Goal: Information Seeking & Learning: Find specific fact

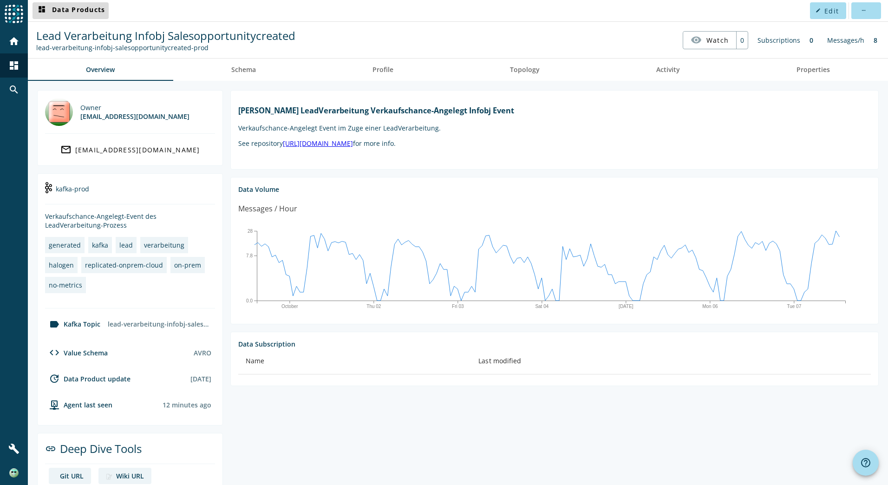
click at [52, 9] on span "dashboard Data Products" at bounding box center [70, 10] width 69 height 11
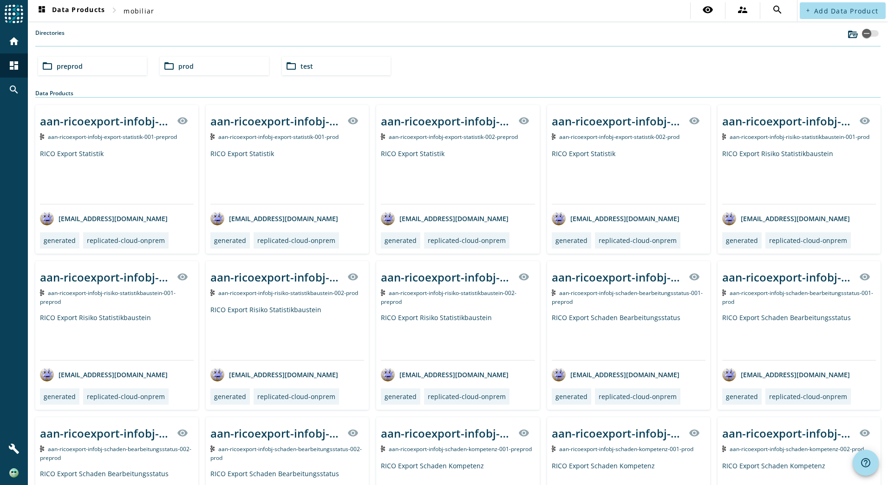
click at [182, 69] on span "prod" at bounding box center [185, 66] width 15 height 9
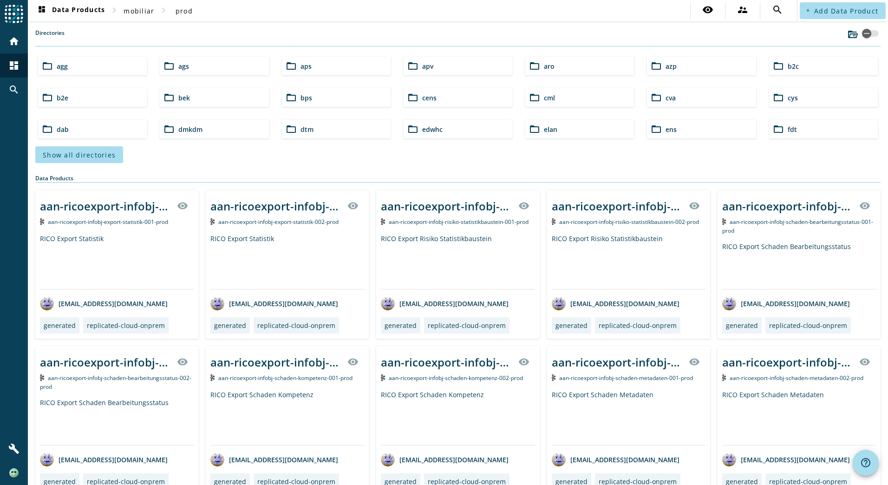
click at [210, 135] on div "folder_open dmkdm" at bounding box center [214, 129] width 109 height 19
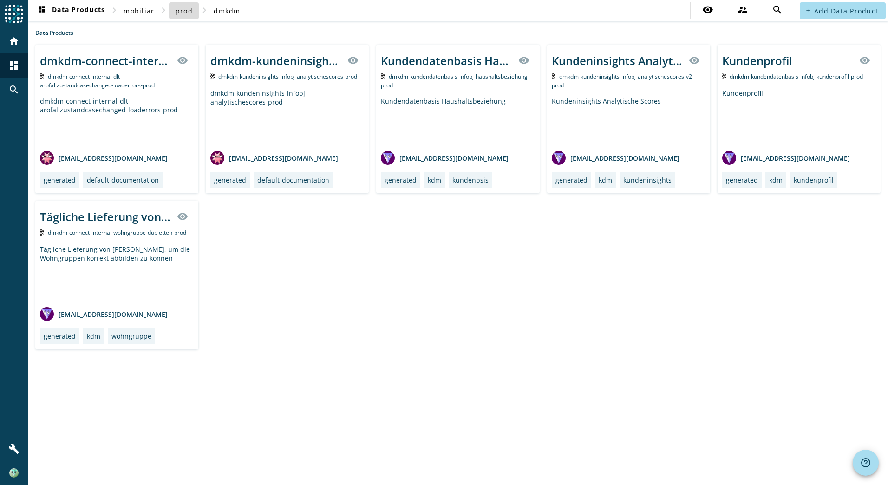
click at [188, 12] on span "prod" at bounding box center [183, 10] width 17 height 9
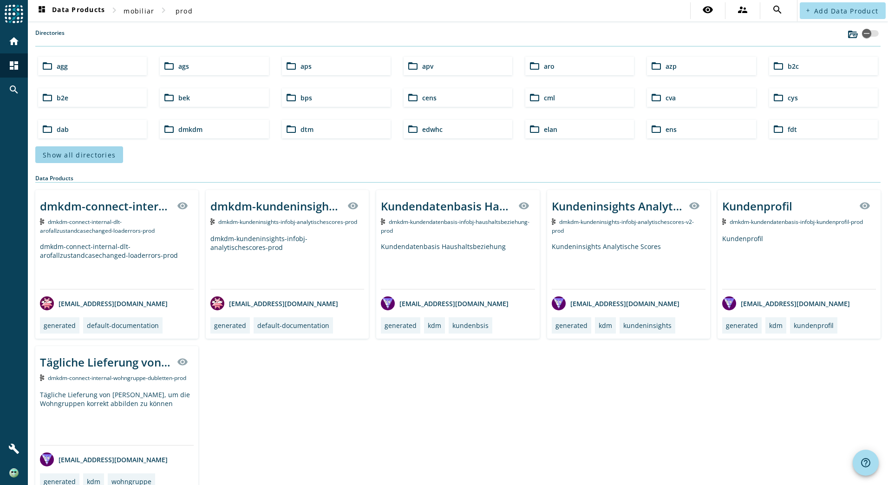
click at [105, 156] on span "Show all directories" at bounding box center [79, 154] width 73 height 9
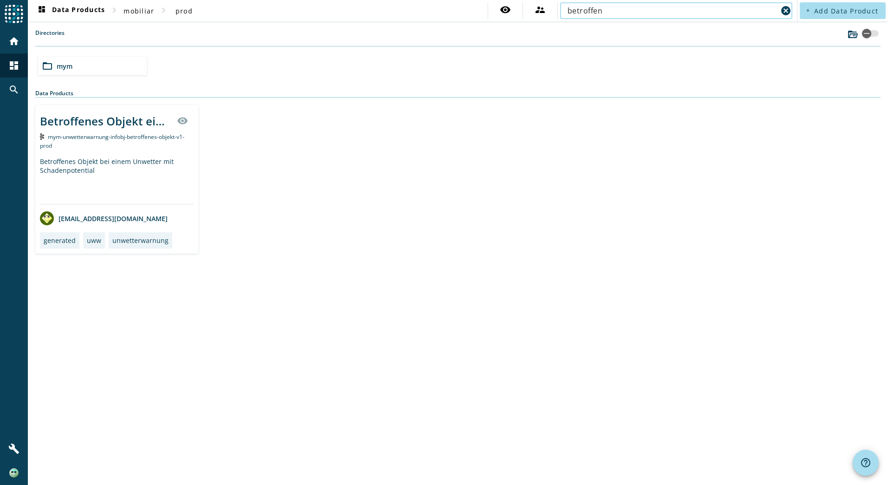
type input "betroffen"
click at [108, 427] on div "dashboard Data Products chevron_right mobiliar chevron_right prod visibility su…" at bounding box center [458, 242] width 860 height 485
click at [119, 121] on div "Betroffenes Objekt einer Unwettermeldung" at bounding box center [105, 120] width 131 height 15
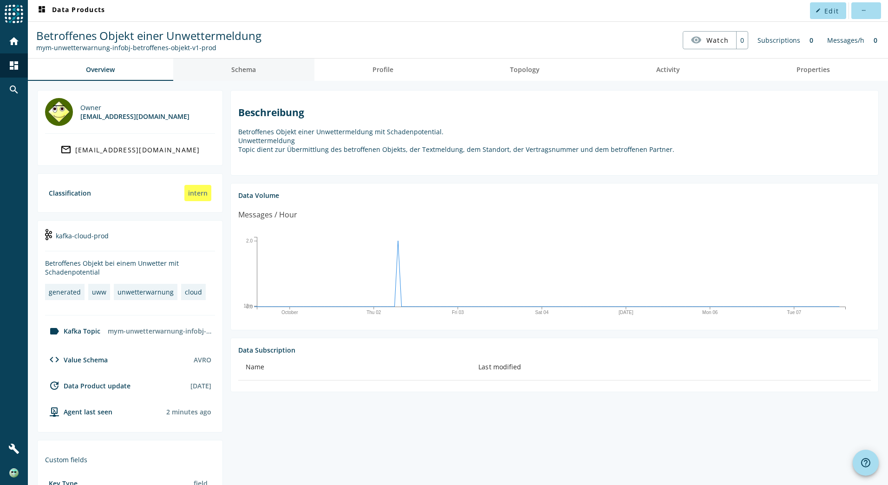
click at [263, 70] on link "Schema" at bounding box center [243, 69] width 141 height 22
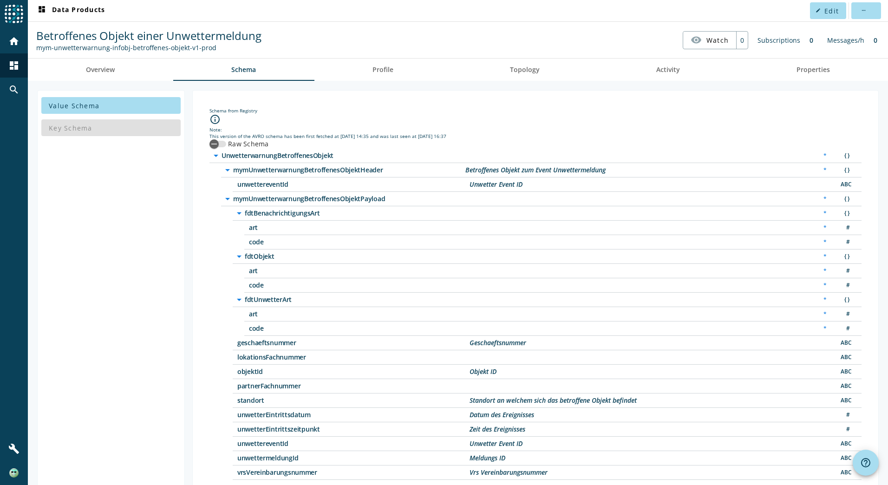
drag, startPoint x: 38, startPoint y: 46, endPoint x: 218, endPoint y: 52, distance: 180.7
click at [218, 52] on nav "Betroffenes Objekt einer Unwettermeldung mym-unwetterwarnung-infobj-betroffenes…" at bounding box center [458, 40] width 852 height 29
copy div "mym-unwetterwarnung-infobj-betroffenes-objekt-v1-prod"
